Goal: Find specific page/section: Find specific page/section

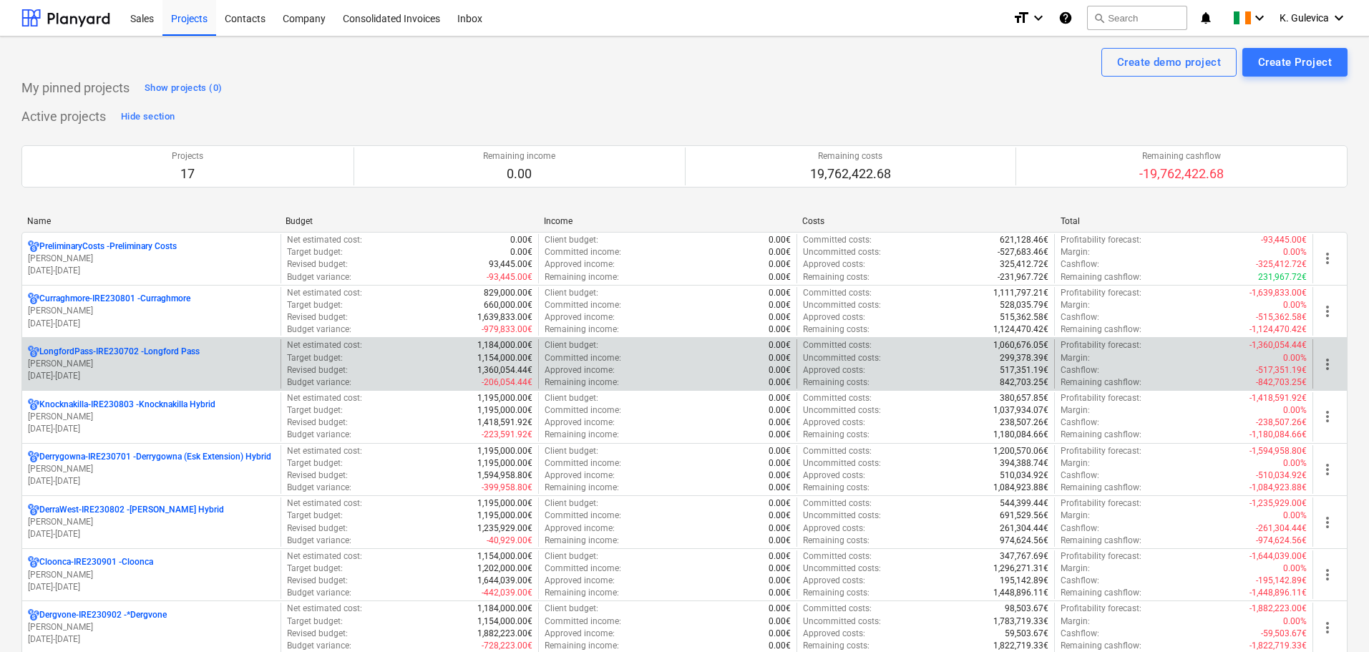
click at [161, 352] on p "LongfordPass-IRE230702 - [GEOGRAPHIC_DATA]" at bounding box center [119, 352] width 160 height 12
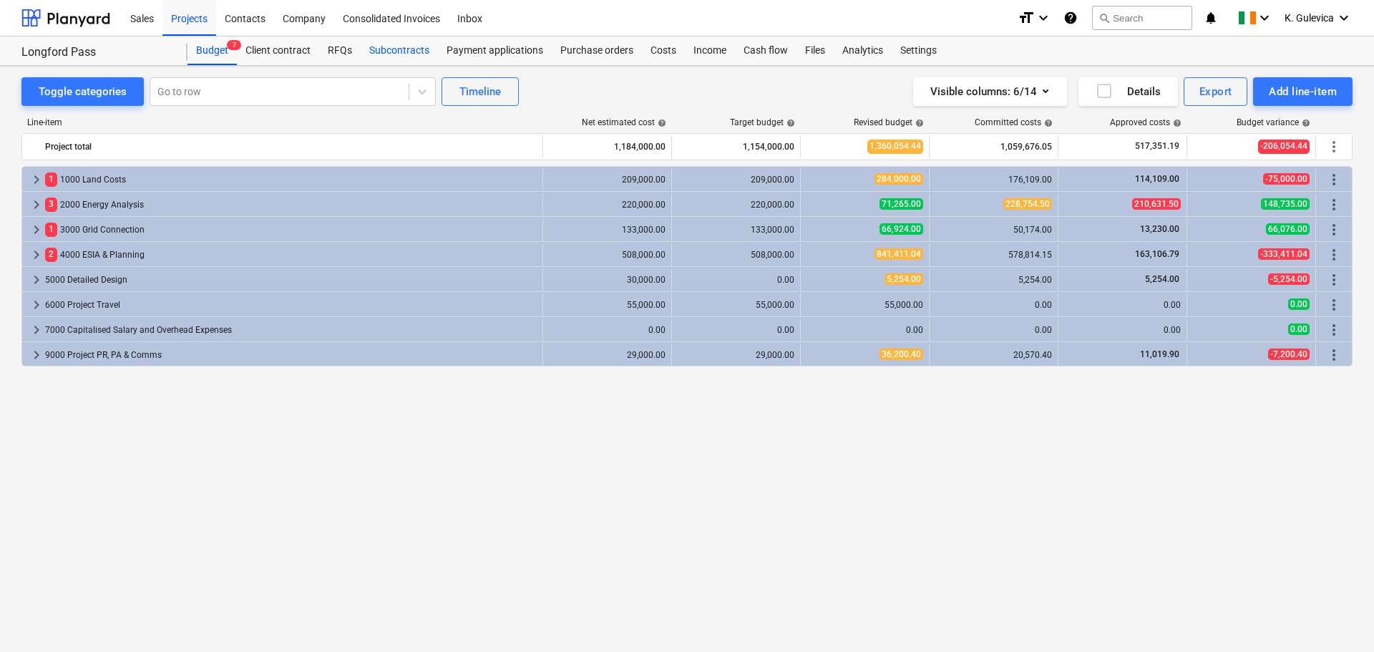
click at [423, 53] on div "Subcontracts" at bounding box center [399, 51] width 77 height 29
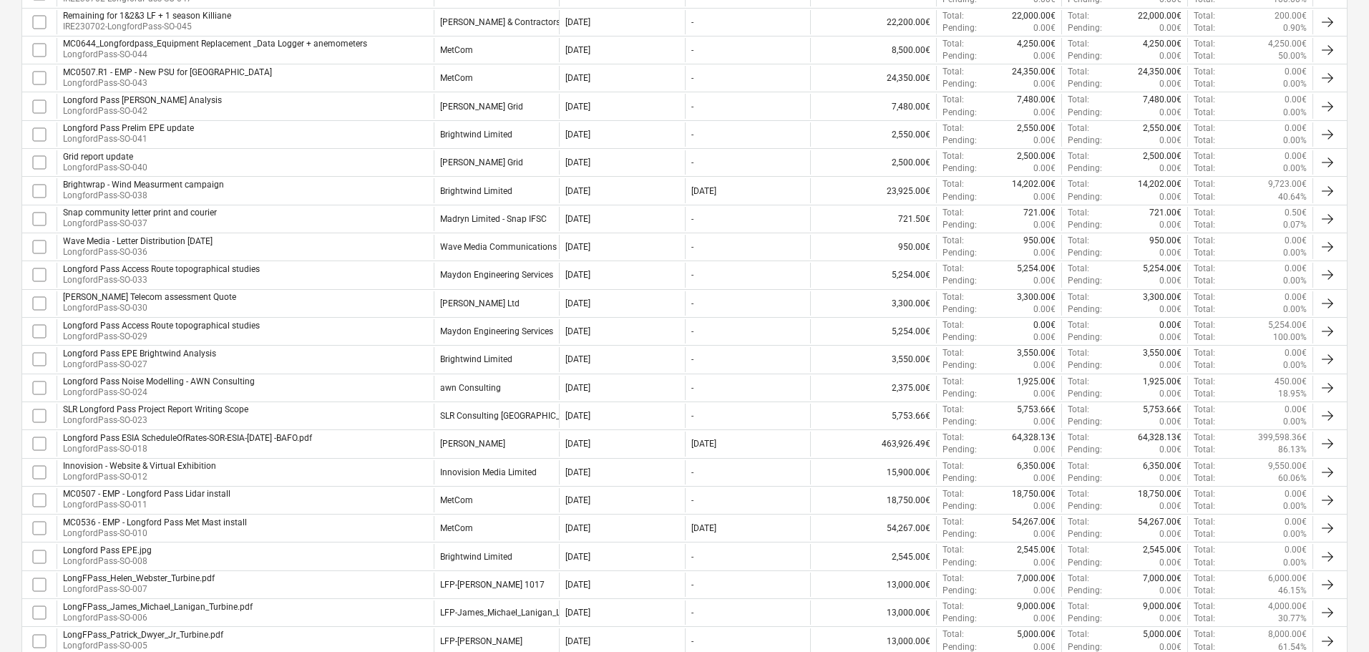
scroll to position [638, 0]
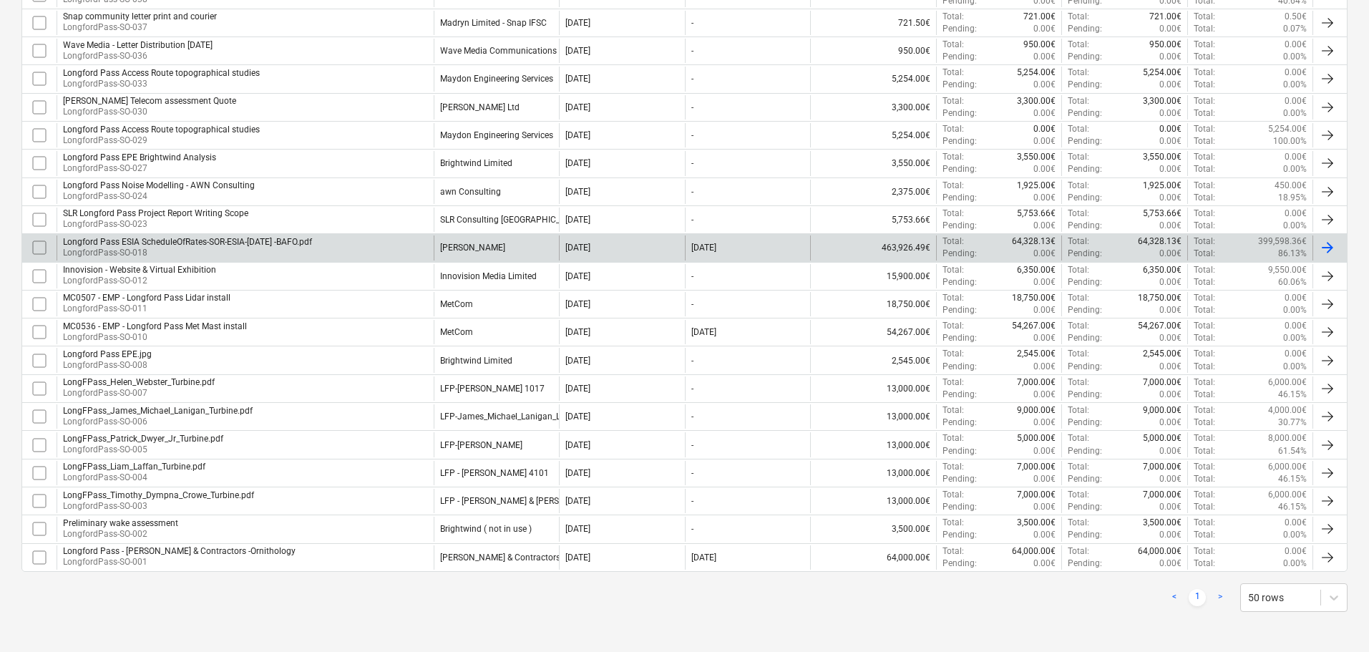
click at [312, 247] on p "LongfordPass-SO-018" at bounding box center [187, 253] width 249 height 12
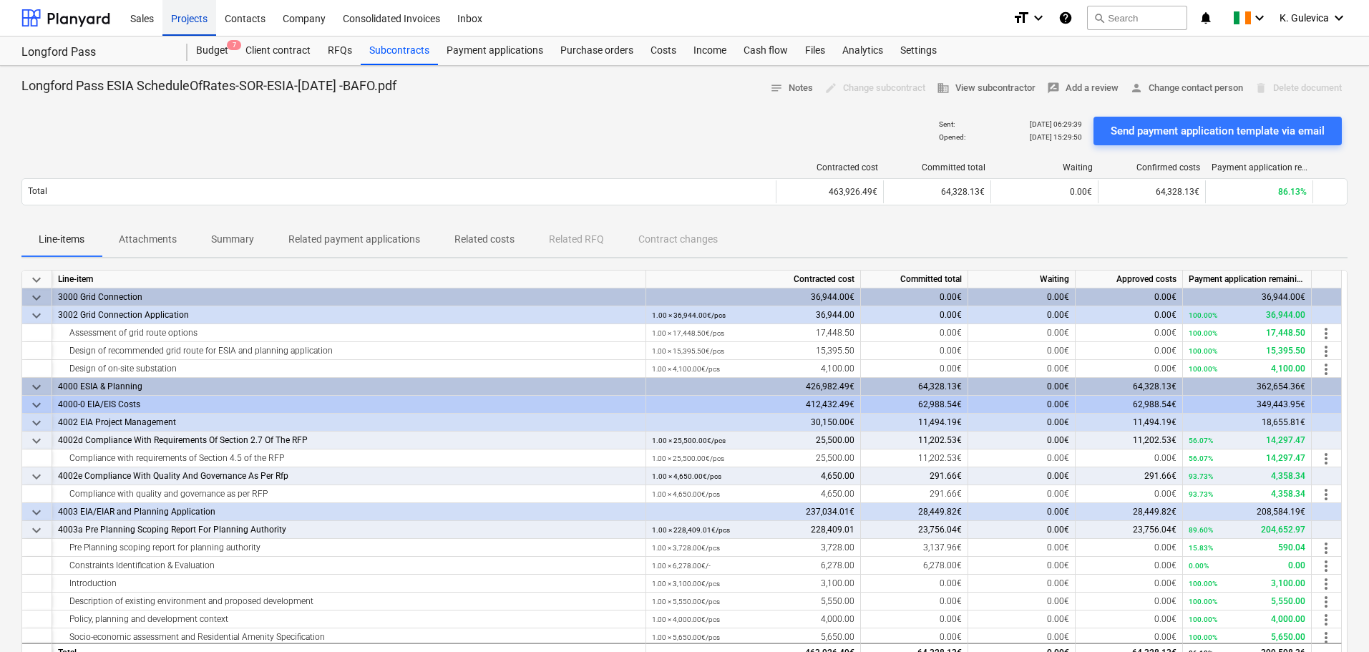
click at [193, 8] on div "Projects" at bounding box center [189, 17] width 54 height 37
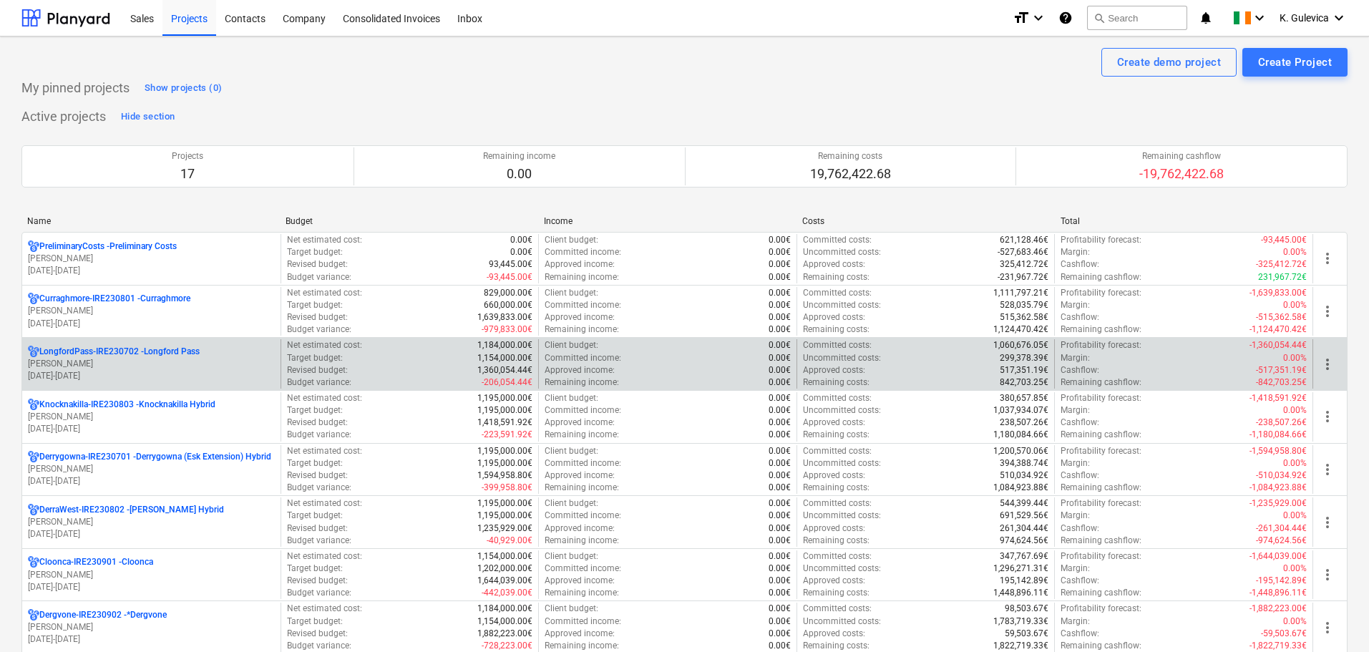
click at [170, 371] on p "[DATE] - [DATE]" at bounding box center [151, 376] width 247 height 12
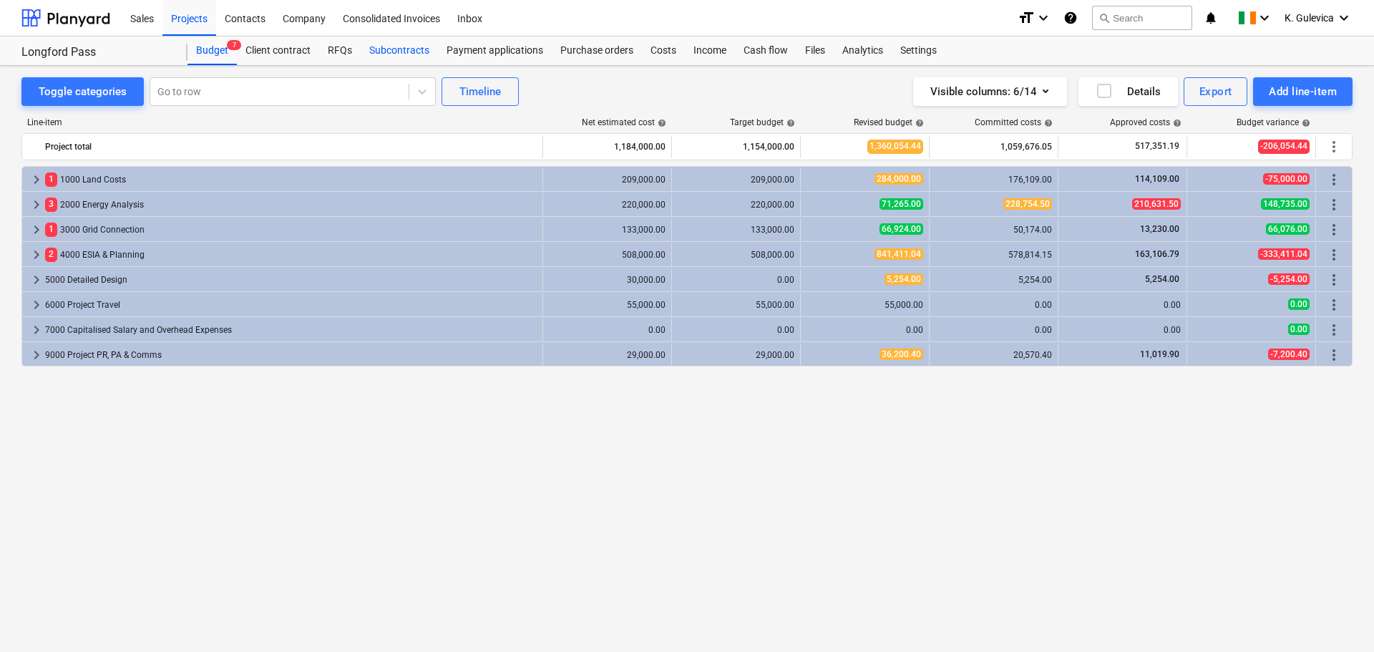
click at [391, 55] on div "Subcontracts" at bounding box center [399, 51] width 77 height 29
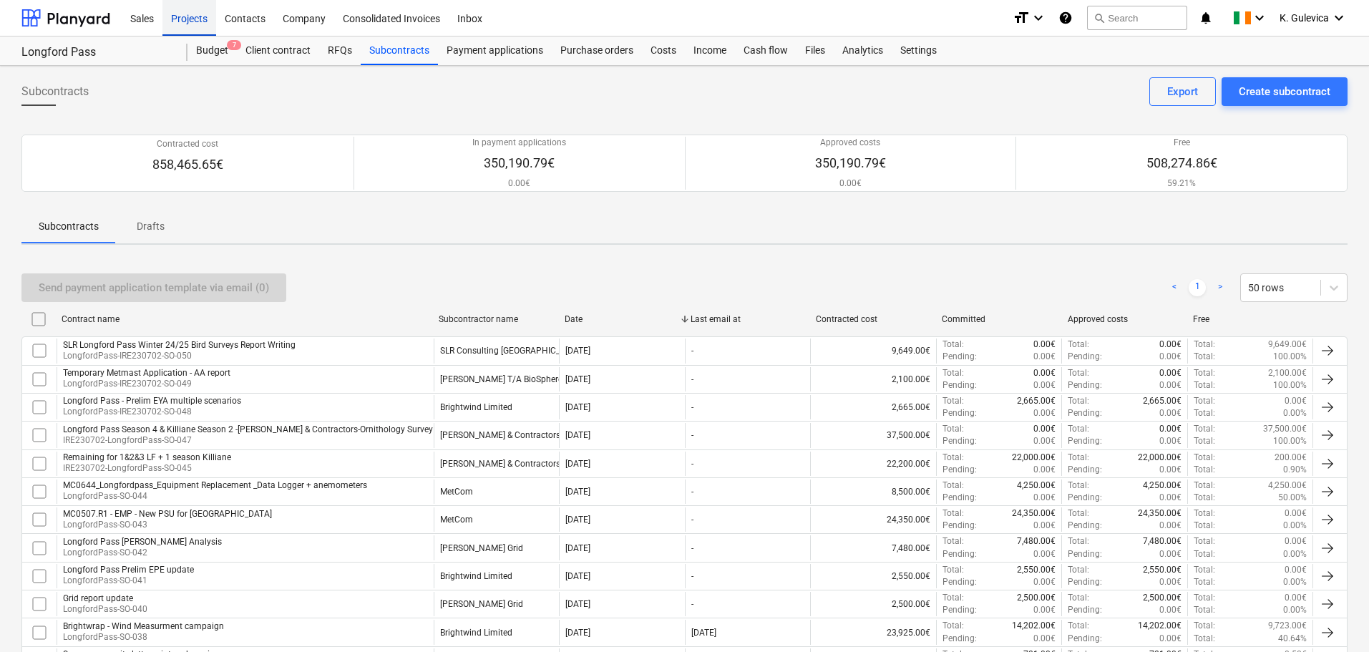
click at [184, 20] on div "Projects" at bounding box center [189, 17] width 54 height 37
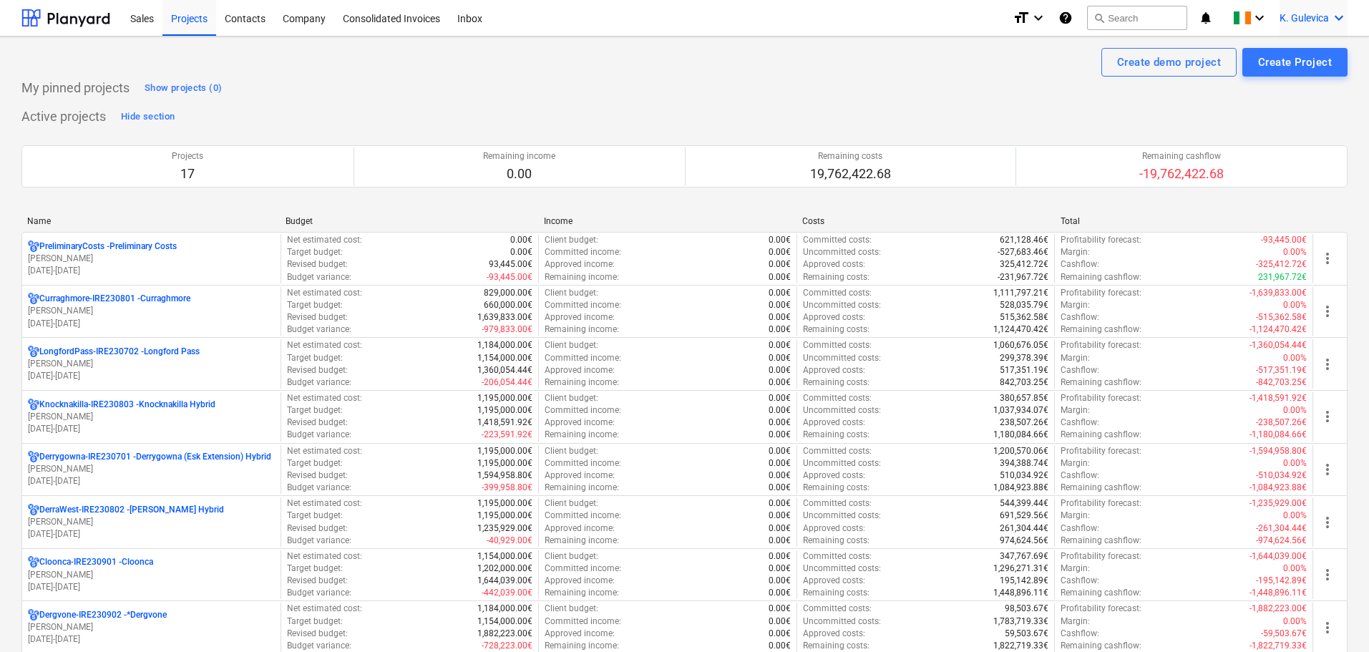
click at [1306, 6] on div "K. Gulevica keyboard_arrow_down" at bounding box center [1314, 18] width 68 height 36
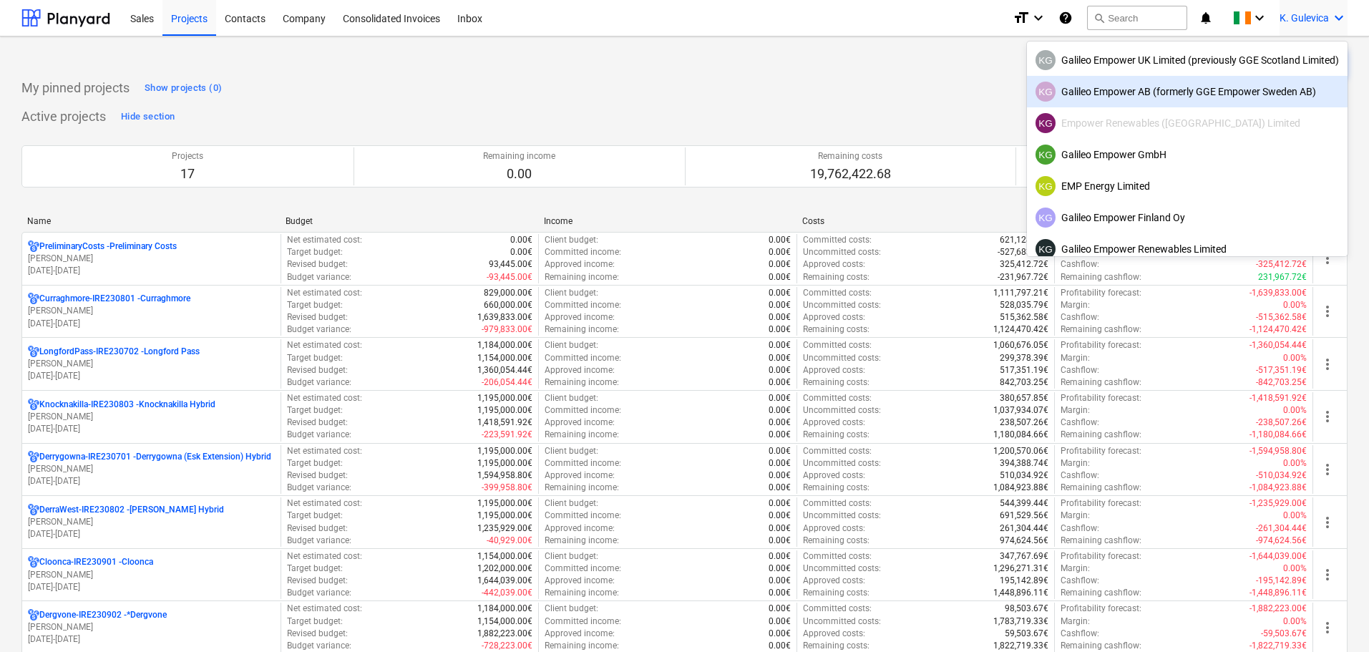
click at [1136, 92] on div "KG Galileo Empower AB (formerly GGE Empower Sweden AB)" at bounding box center [1187, 92] width 303 height 20
